Goal: Information Seeking & Learning: Learn about a topic

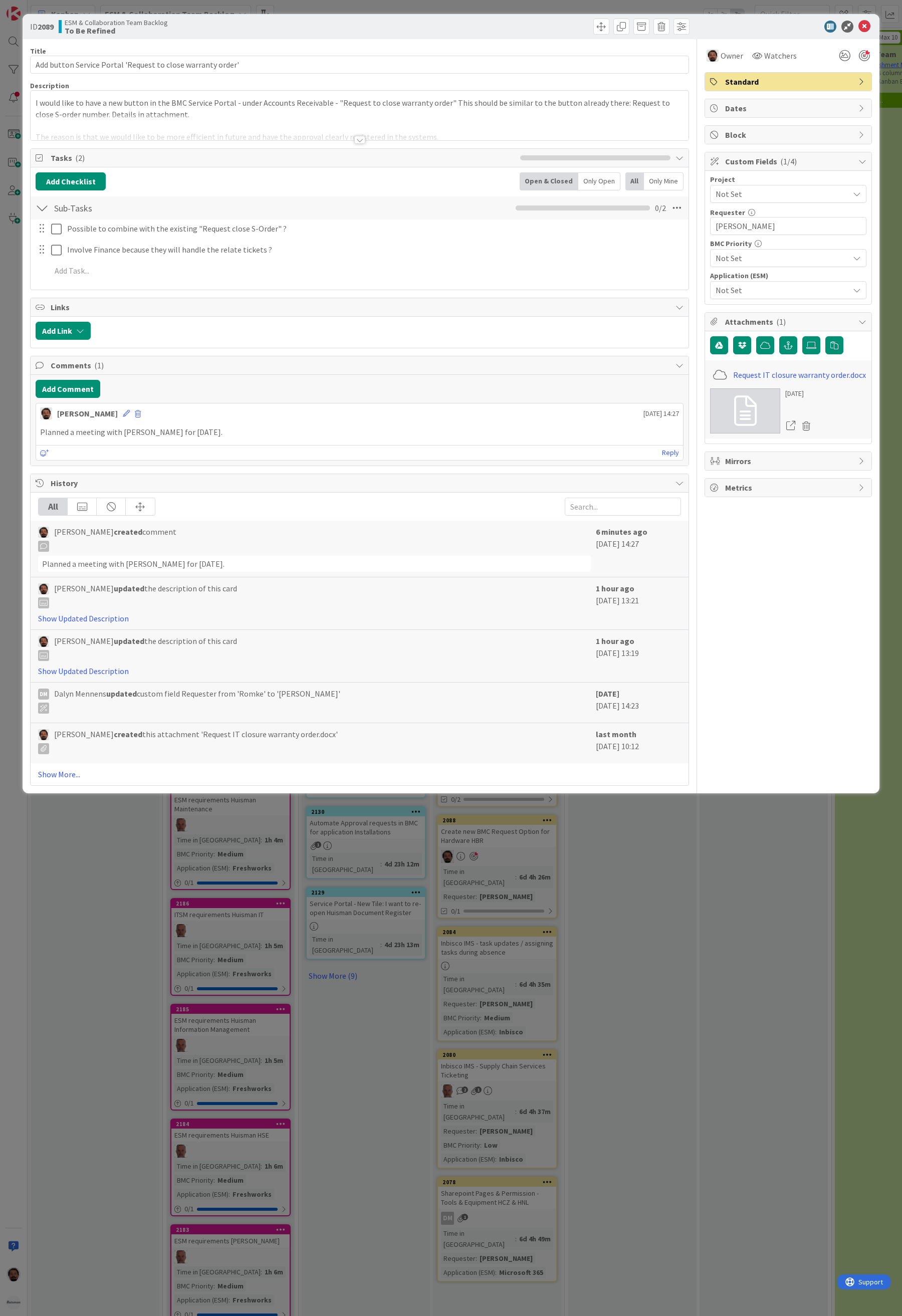
click at [364, 141] on div at bounding box center [360, 139] width 11 height 8
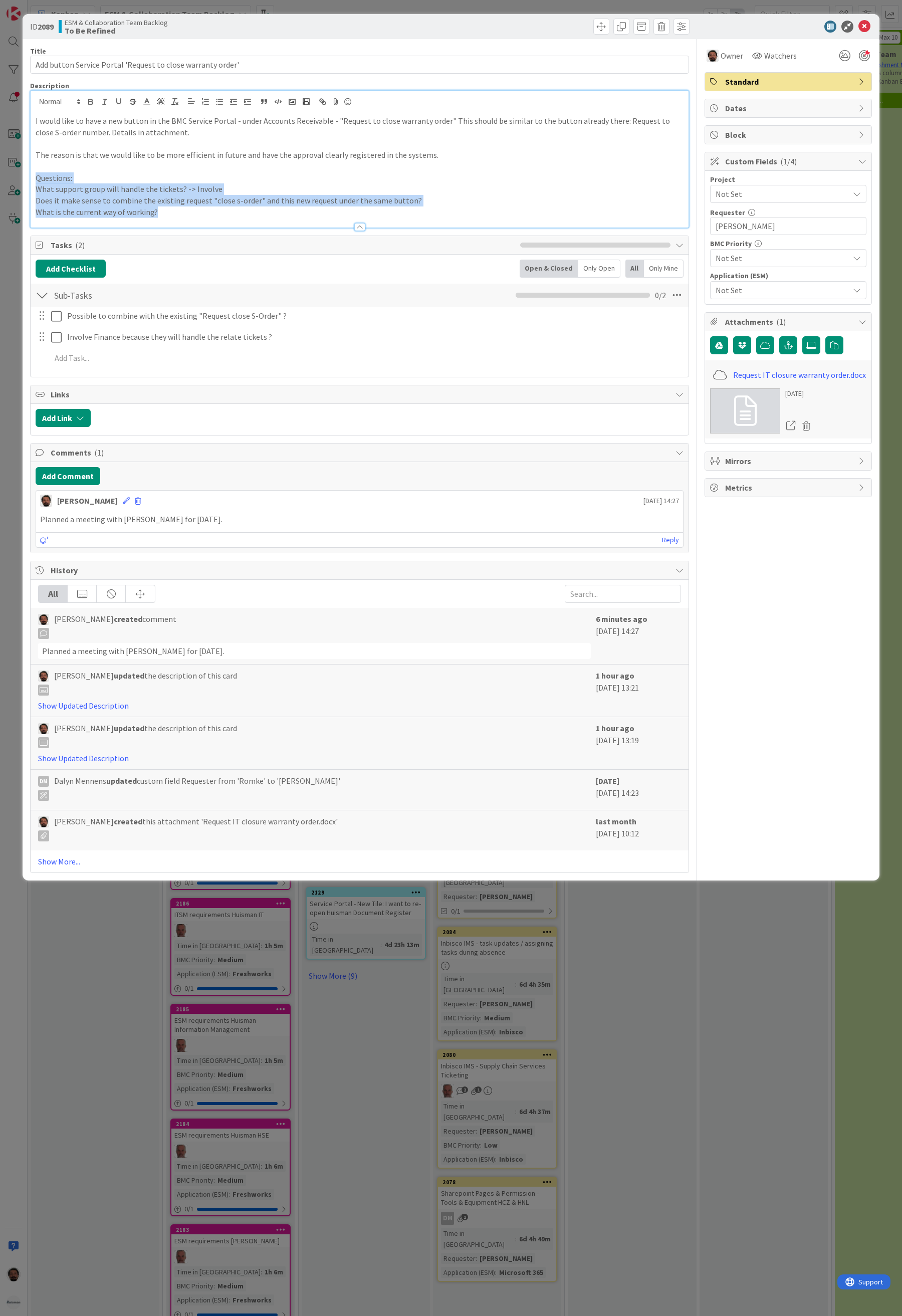
drag, startPoint x: 195, startPoint y: 214, endPoint x: 34, endPoint y: 183, distance: 164.0
click at [34, 183] on div "I would like to have a new button in the BMC Service Portal - under Accounts Re…" at bounding box center [359, 170] width 658 height 114
click at [274, 227] on div at bounding box center [359, 222] width 658 height 10
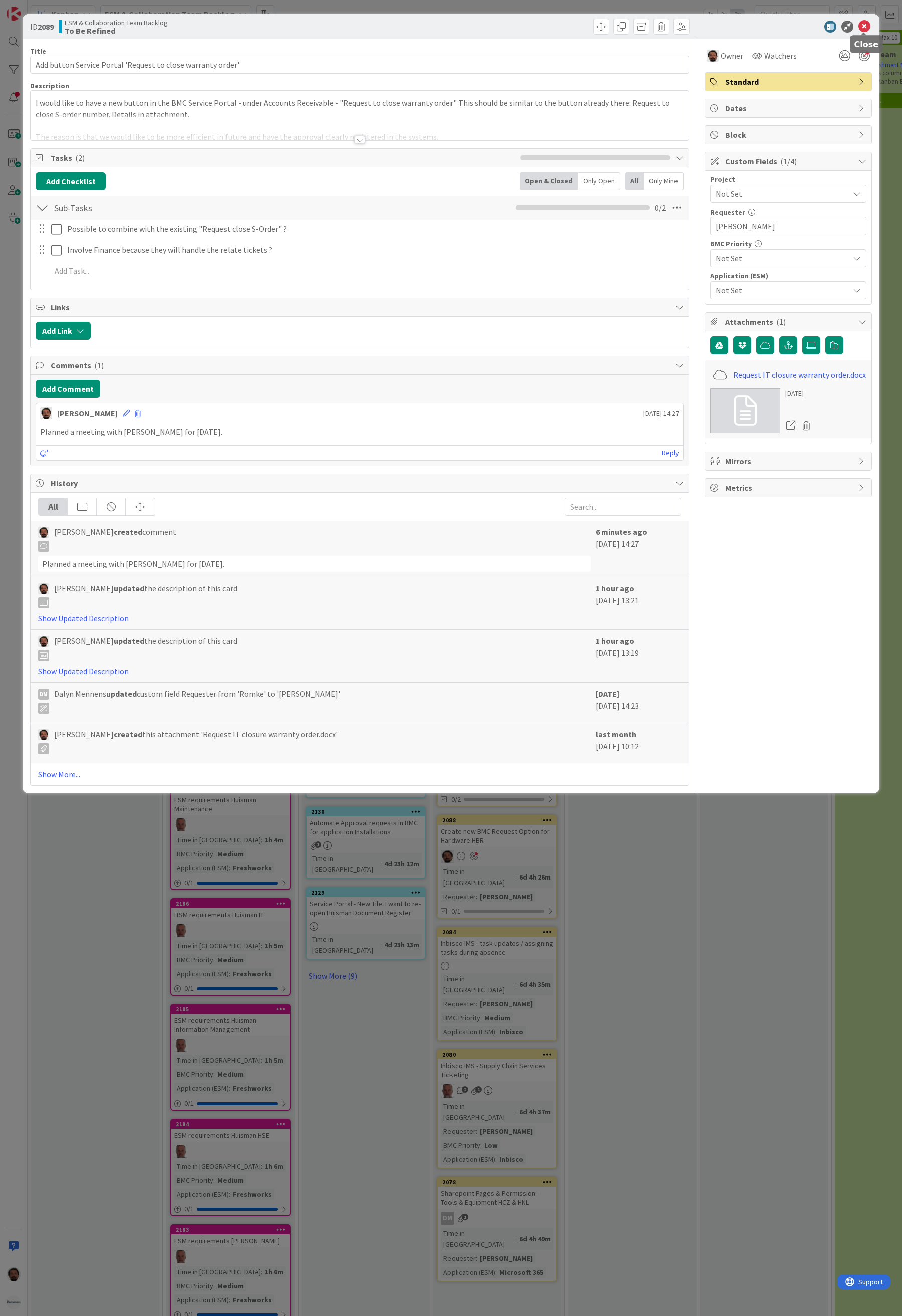
click at [863, 24] on icon at bounding box center [864, 27] width 12 height 12
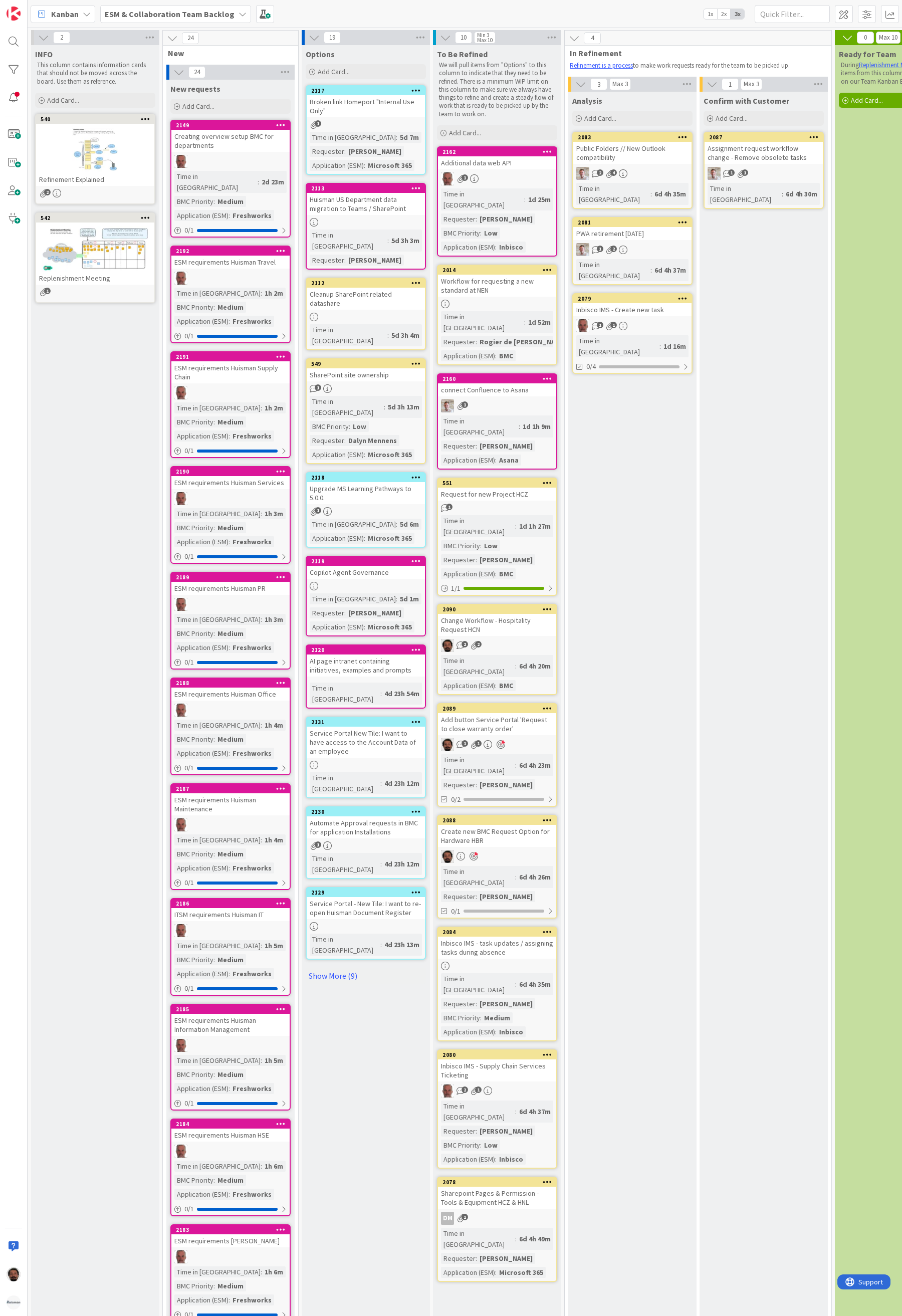
click at [539, 825] on div "Create new BMC Request Option for Hardware HBR" at bounding box center [497, 836] width 118 height 22
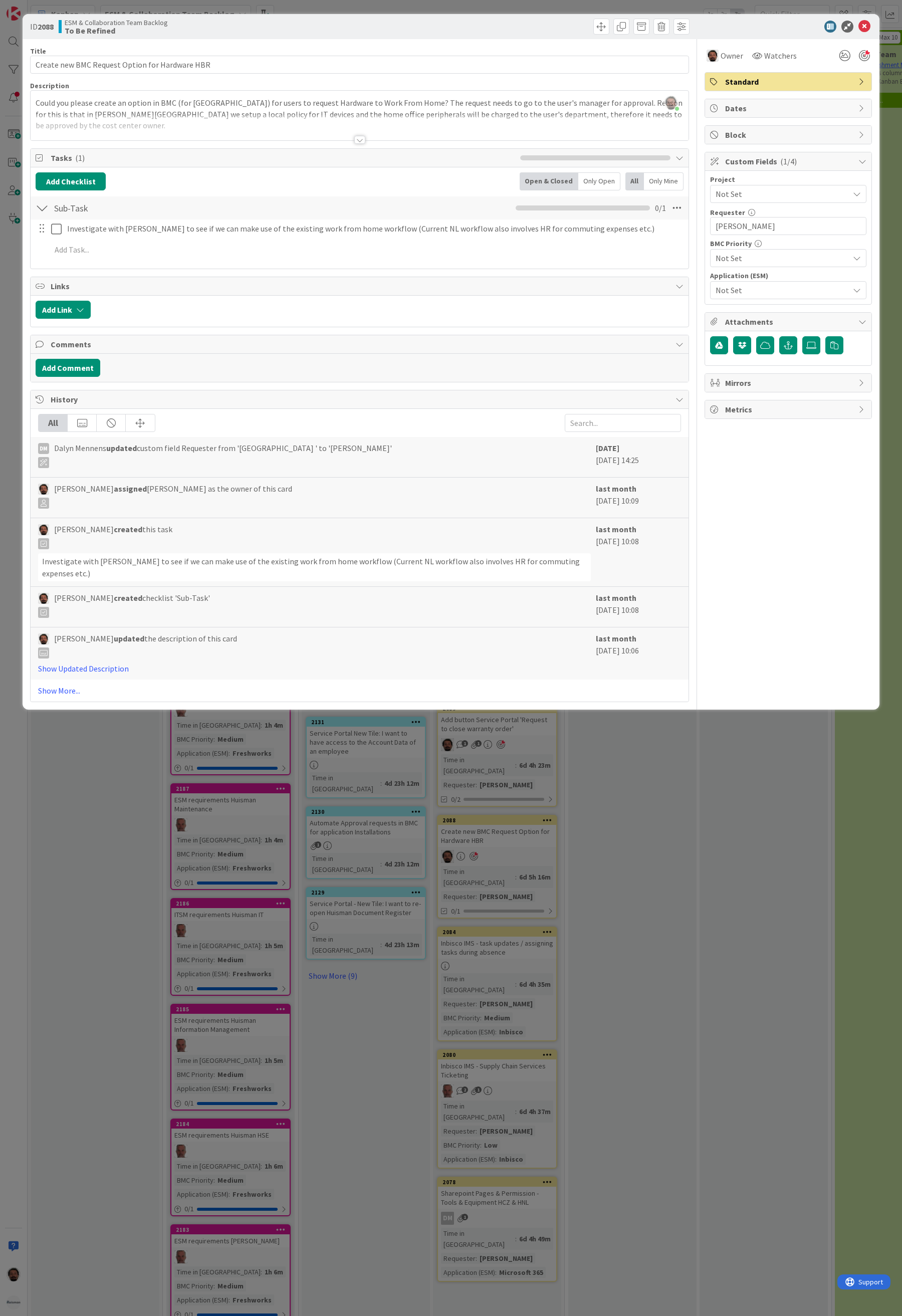
click at [352, 134] on div at bounding box center [359, 127] width 658 height 26
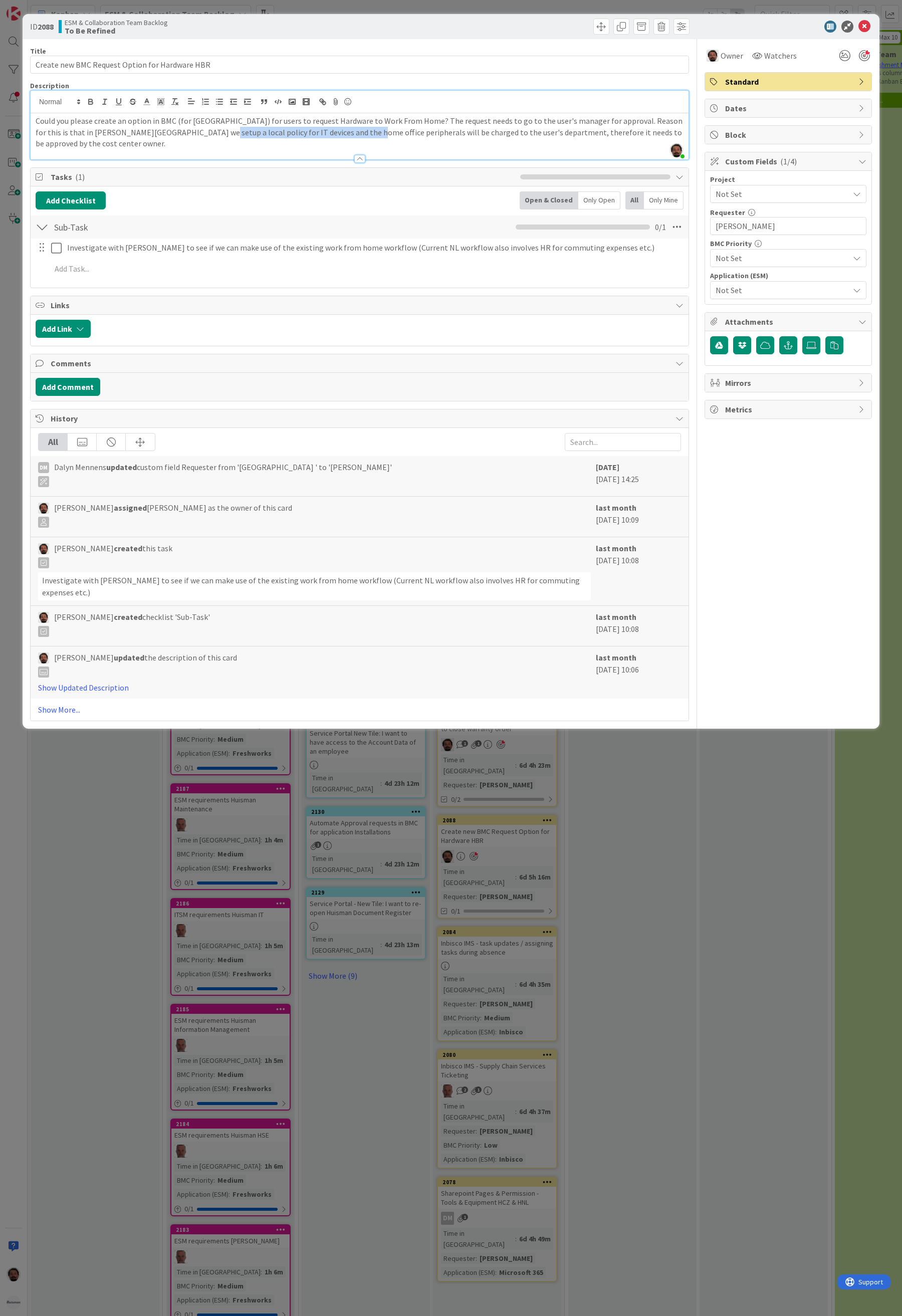
drag, startPoint x: 198, startPoint y: 131, endPoint x: 329, endPoint y: 131, distance: 131.0
click at [329, 131] on p "Could you please create an option in BMC (for [GEOGRAPHIC_DATA]) for users to r…" at bounding box center [359, 132] width 648 height 34
drag, startPoint x: 283, startPoint y: 131, endPoint x: 388, endPoint y: 133, distance: 105.0
click at [387, 133] on p "Could you please create an option in BMC (for [GEOGRAPHIC_DATA]) for users to r…" at bounding box center [359, 132] width 648 height 34
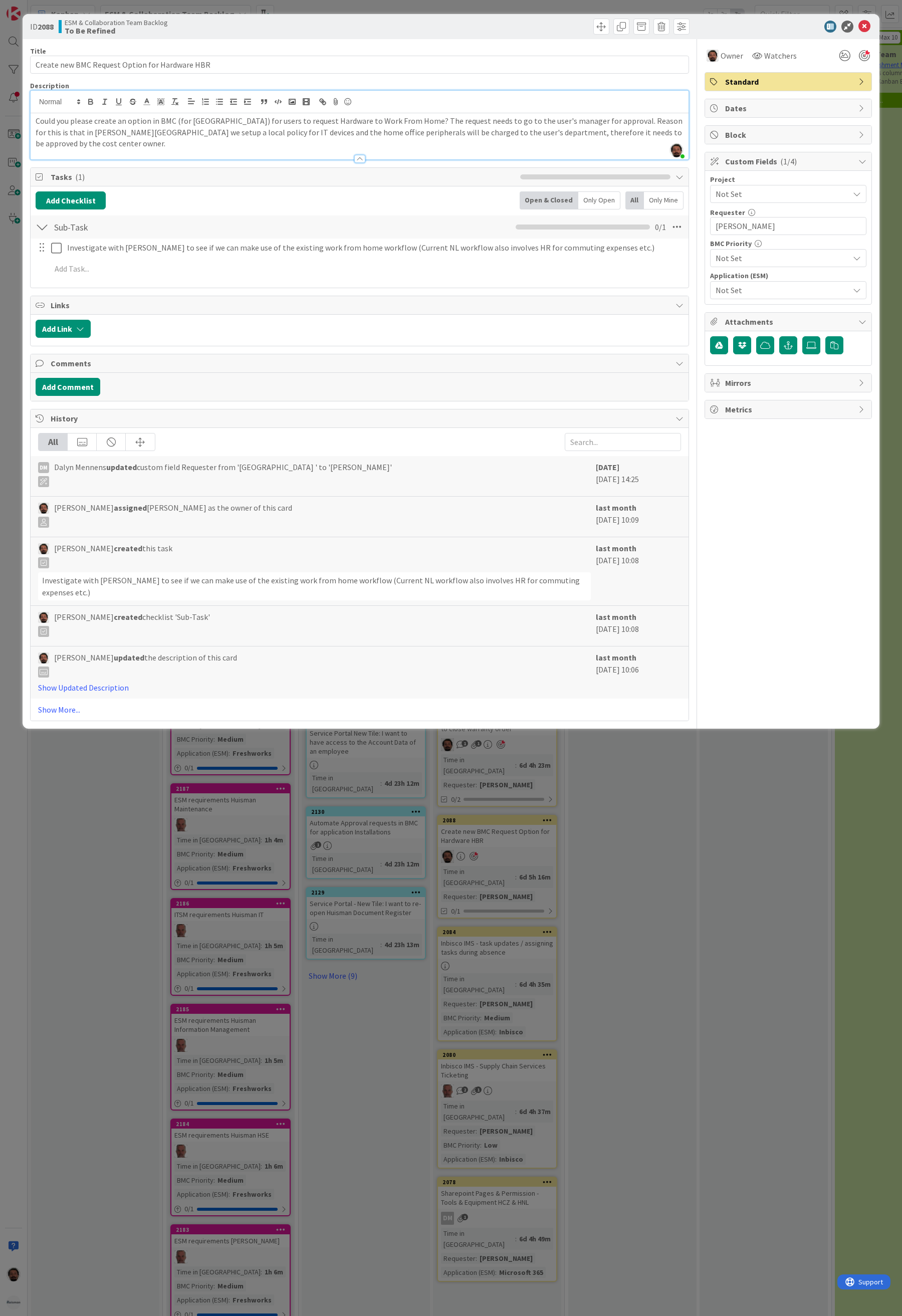
click at [389, 133] on p "Could you please create an option in BMC (for [GEOGRAPHIC_DATA]) for users to r…" at bounding box center [359, 132] width 648 height 34
drag, startPoint x: 451, startPoint y: 136, endPoint x: 636, endPoint y: 136, distance: 185.0
click at [636, 136] on p "Could you please create an option in BMC (for [GEOGRAPHIC_DATA]) for users to r…" at bounding box center [359, 132] width 648 height 34
drag, startPoint x: 659, startPoint y: 136, endPoint x: 118, endPoint y: 134, distance: 541.0
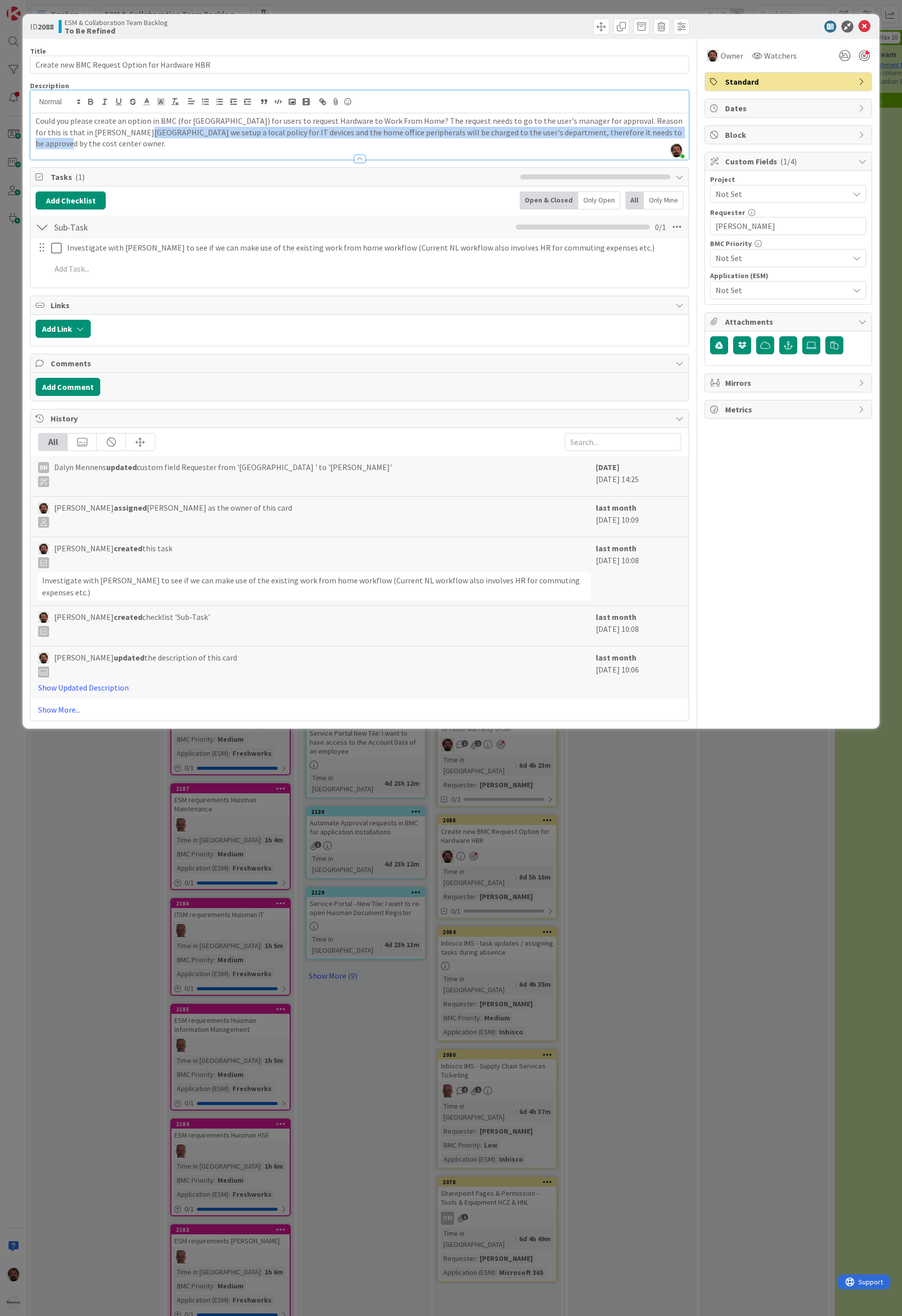
click at [118, 134] on p "Could you please create an option in BMC (for [GEOGRAPHIC_DATA]) for users to r…" at bounding box center [359, 132] width 648 height 34
click at [91, 134] on p "Could you please create an option in BMC (for [GEOGRAPHIC_DATA]) for users to r…" at bounding box center [359, 132] width 648 height 34
drag, startPoint x: 409, startPoint y: 136, endPoint x: 636, endPoint y: 140, distance: 227.0
click at [636, 140] on div "Could you please create an option in BMC (for [GEOGRAPHIC_DATA]) for users to r…" at bounding box center [359, 136] width 658 height 46
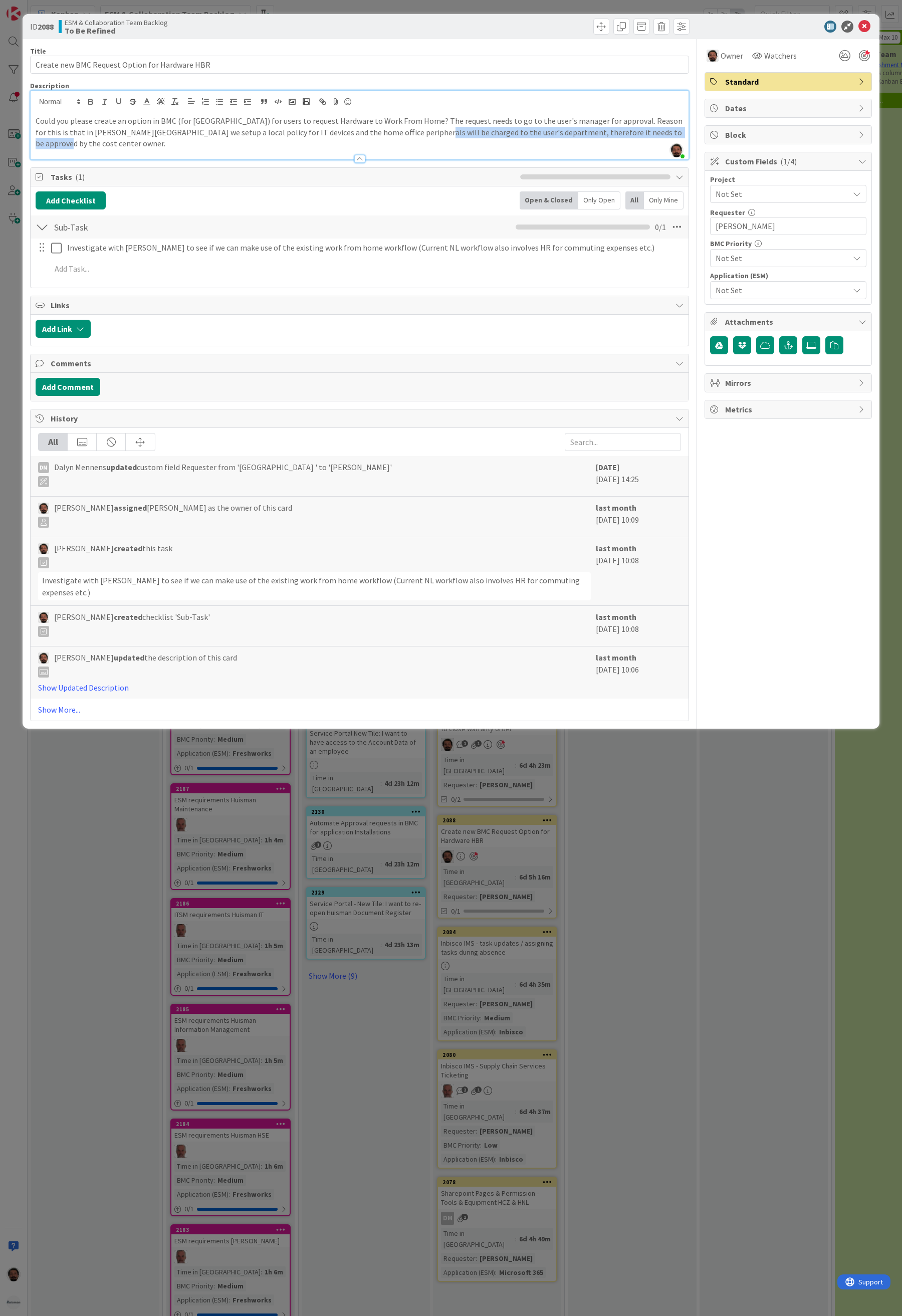
drag, startPoint x: 663, startPoint y: 136, endPoint x: 391, endPoint y: 133, distance: 272.0
click at [391, 133] on p "Could you please create an option in BMC (for [GEOGRAPHIC_DATA]) for users to r…" at bounding box center [359, 132] width 648 height 34
click at [298, 136] on p "Could you please create an option in BMC (for [GEOGRAPHIC_DATA]) for users to r…" at bounding box center [359, 132] width 648 height 34
